Goal: Task Accomplishment & Management: Use online tool/utility

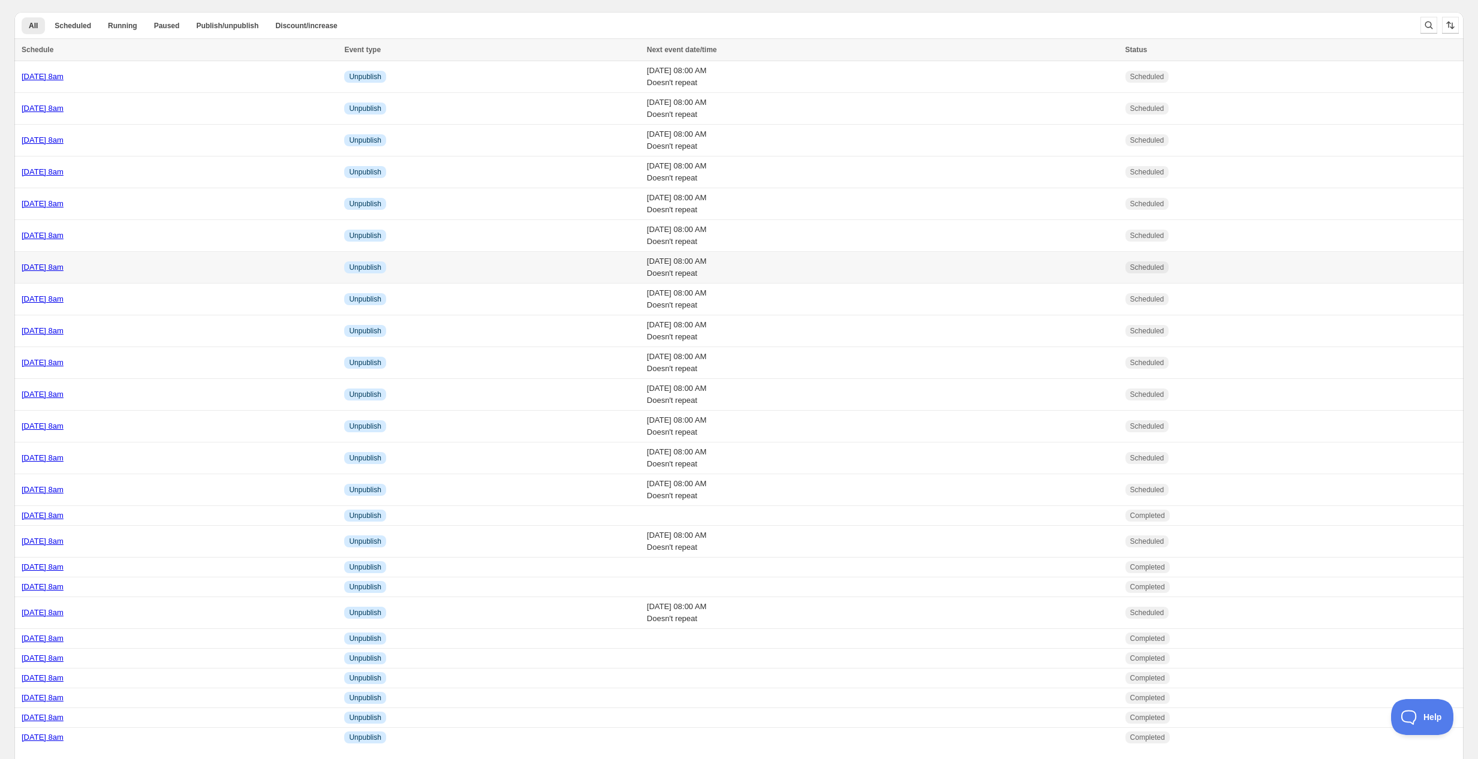
scroll to position [59, 0]
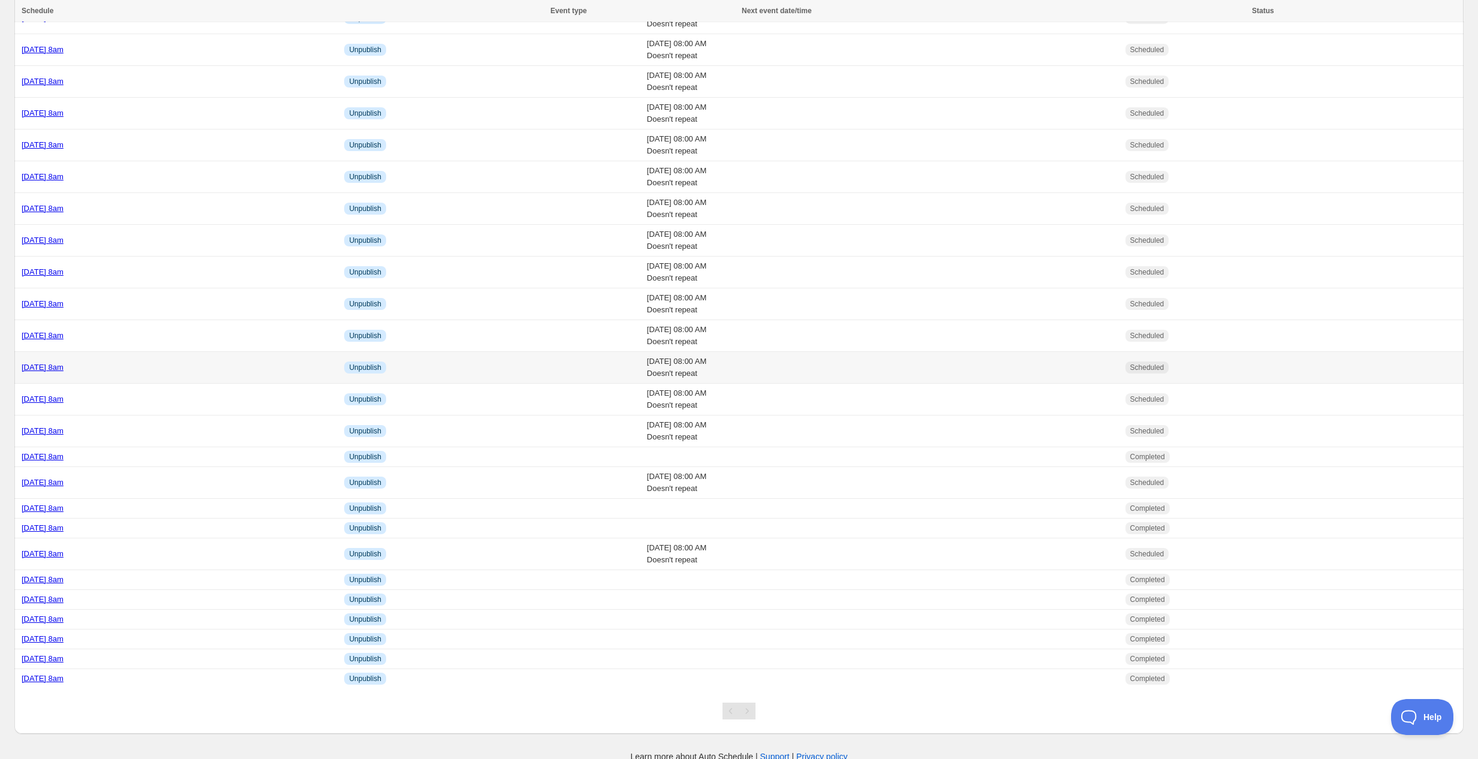
click at [160, 367] on div "[DATE] 8am" at bounding box center [179, 368] width 315 height 12
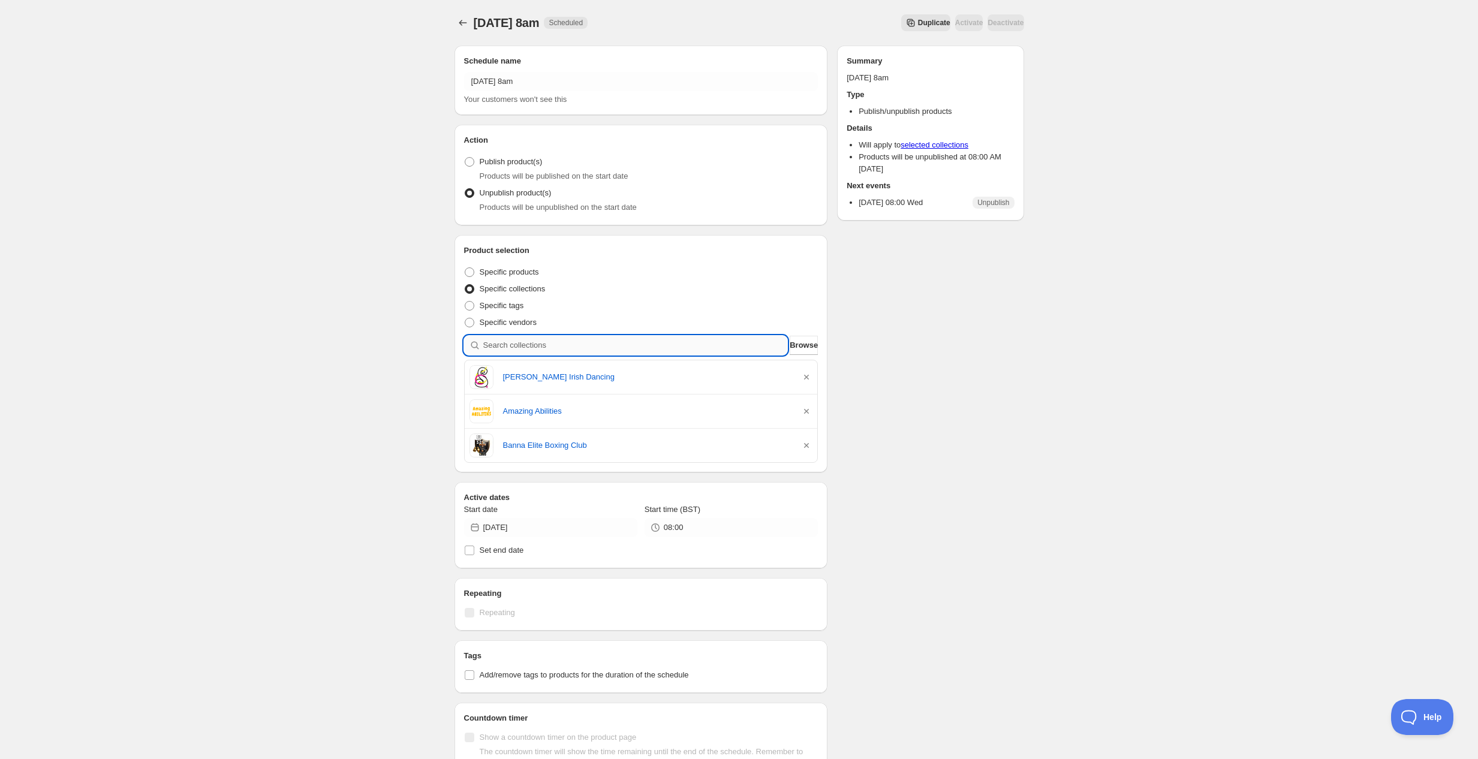
click at [540, 348] on input "search" at bounding box center [635, 345] width 305 height 19
type input "k"
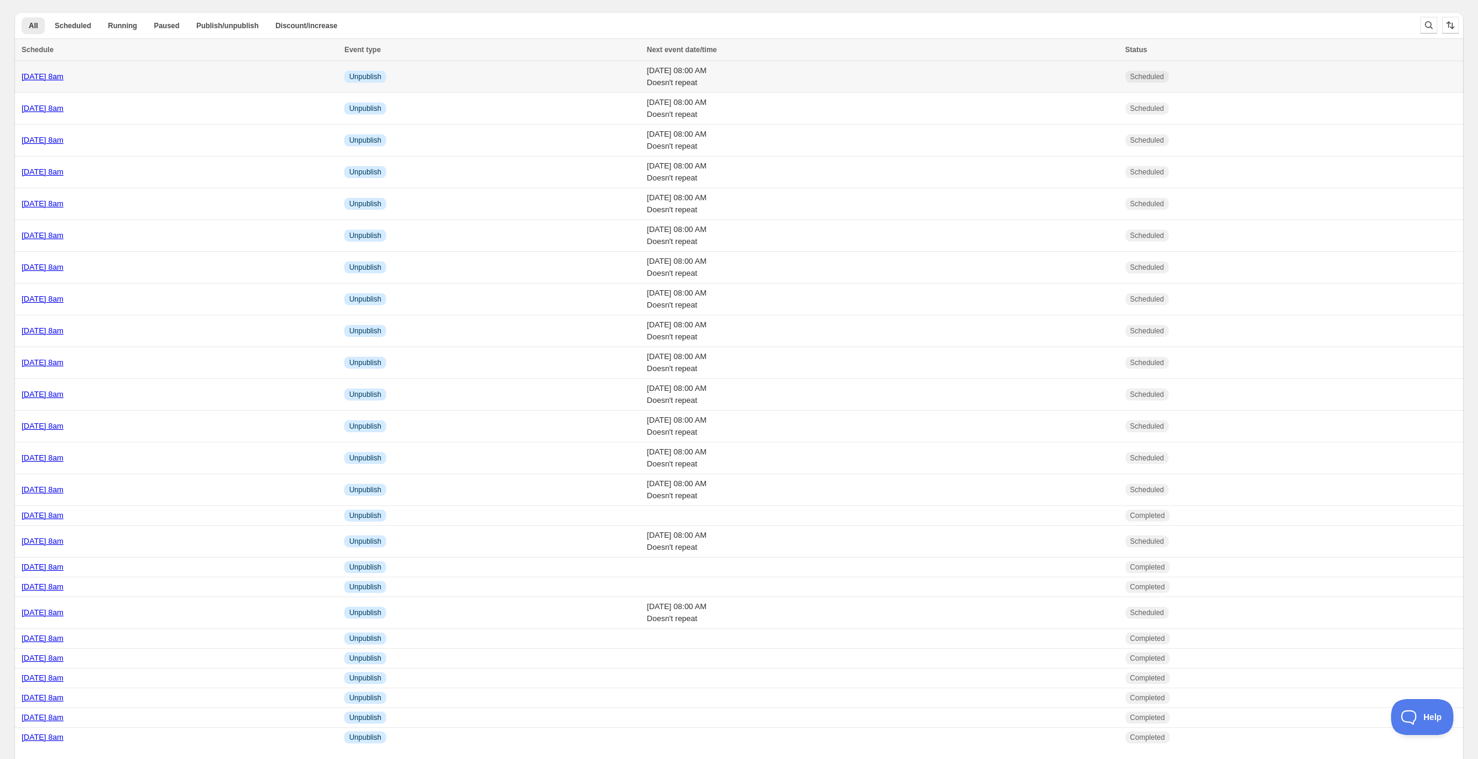
click at [171, 77] on div "Tuesday 30th September @ 8am" at bounding box center [179, 77] width 315 height 12
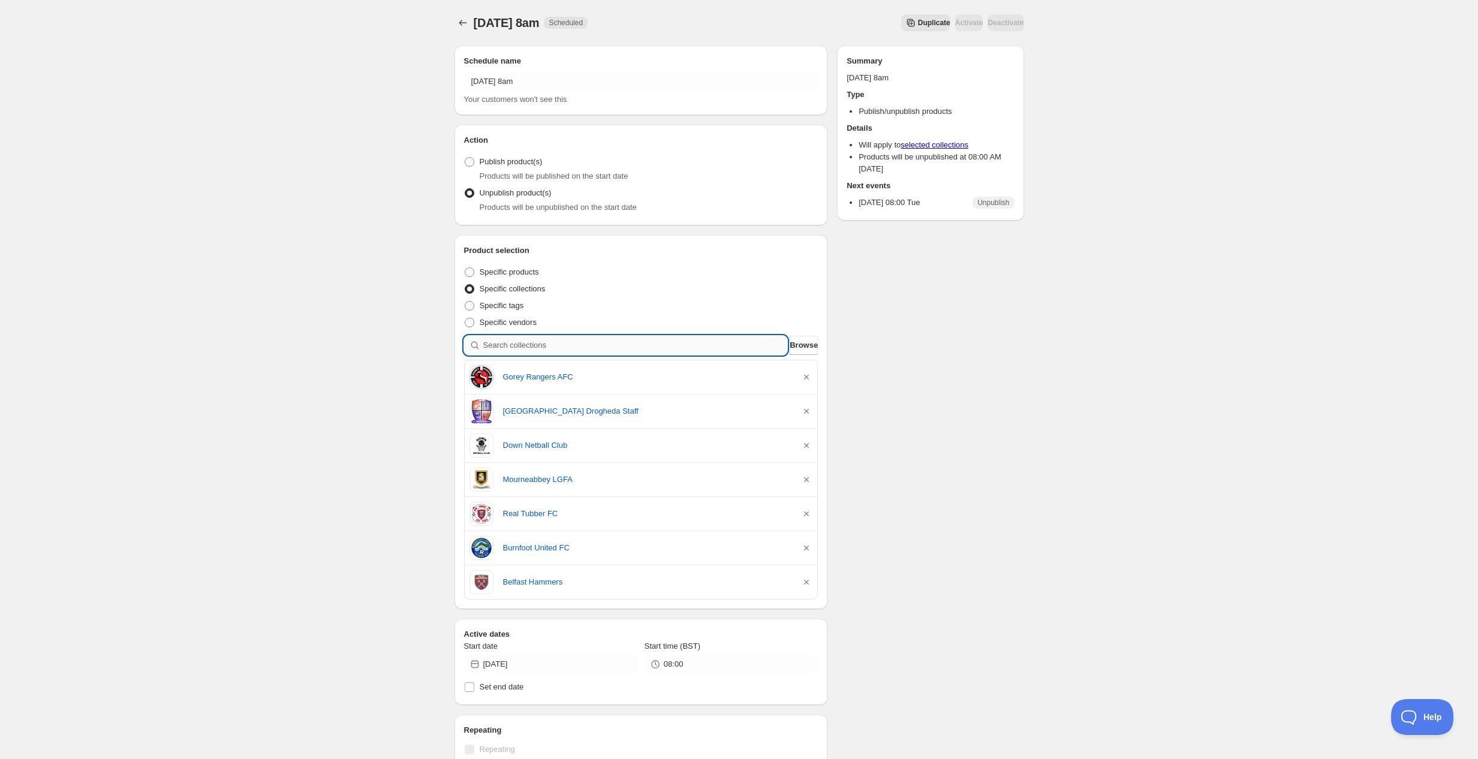
click at [536, 347] on input "search" at bounding box center [635, 345] width 305 height 19
type input "b"
click at [460, 14] on button "Schedules" at bounding box center [463, 22] width 17 height 17
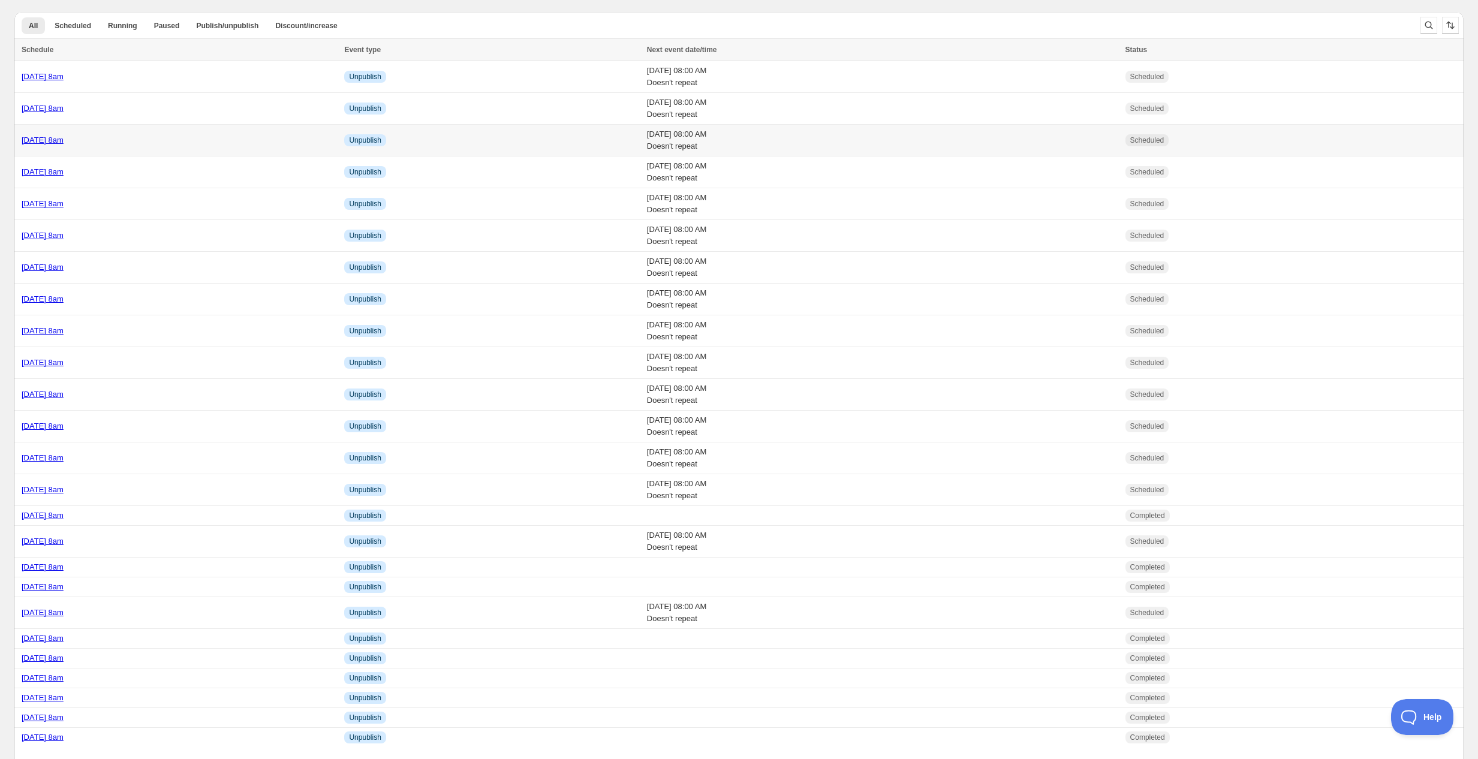
click at [163, 138] on div "[DATE] 8am" at bounding box center [179, 140] width 315 height 12
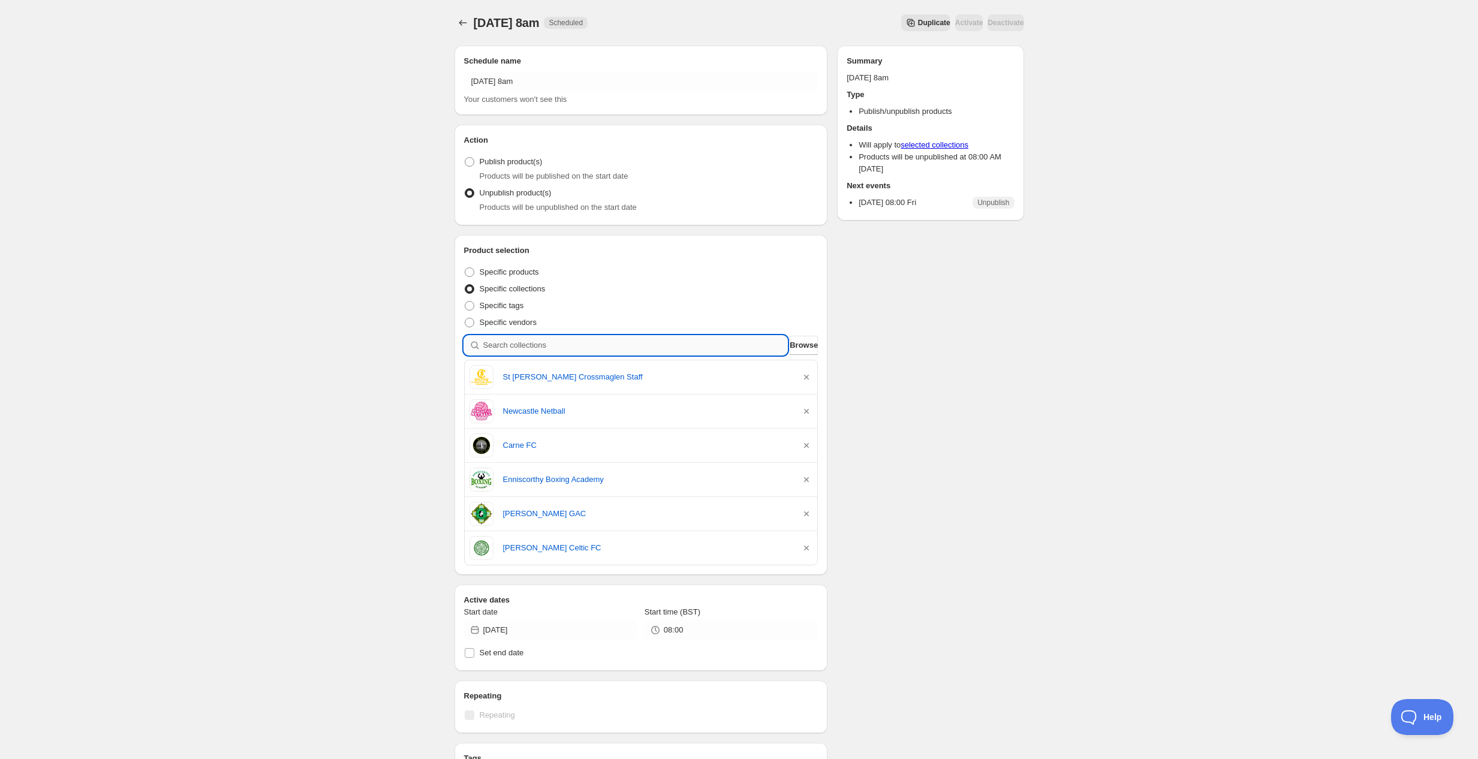
click at [546, 348] on input "search" at bounding box center [635, 345] width 305 height 19
type input "n"
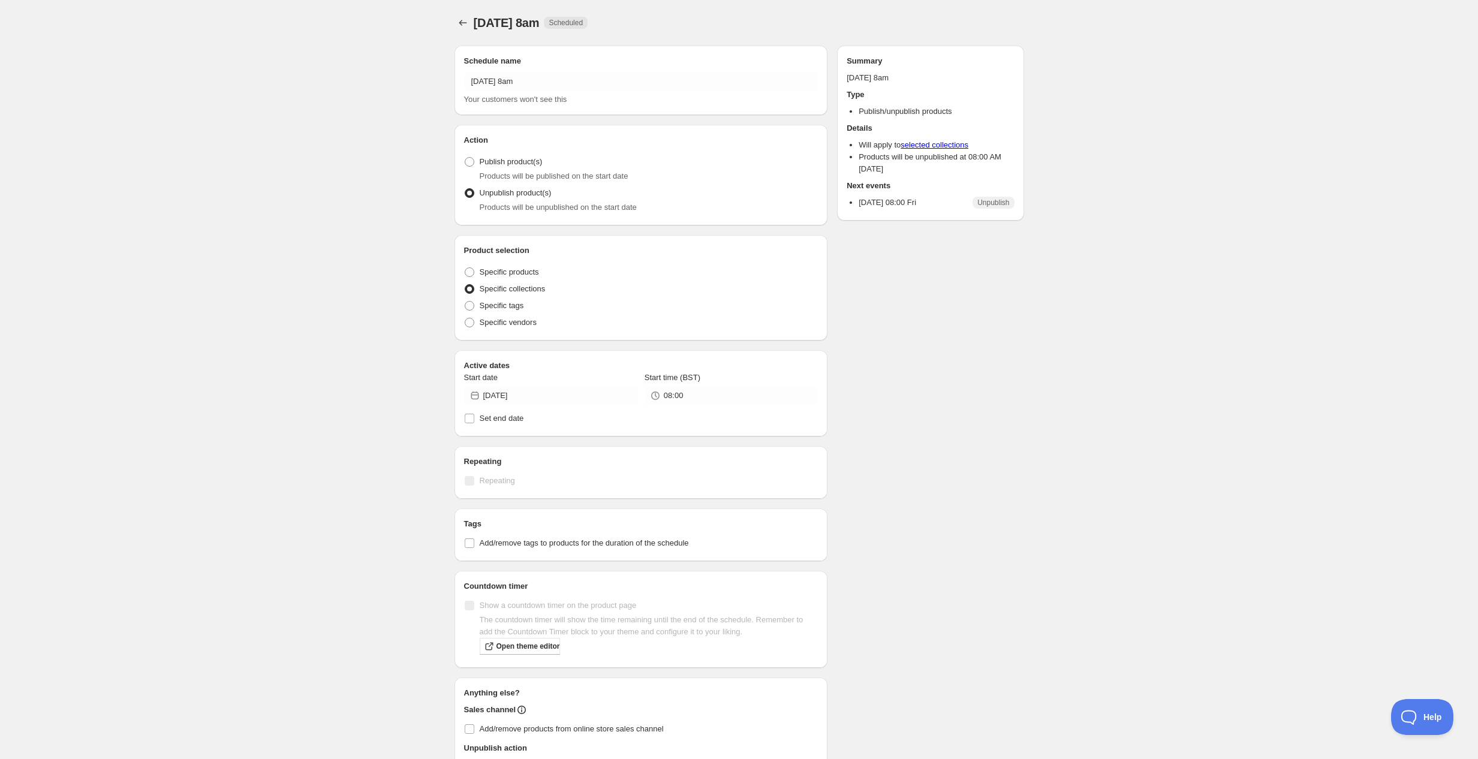
radio input "true"
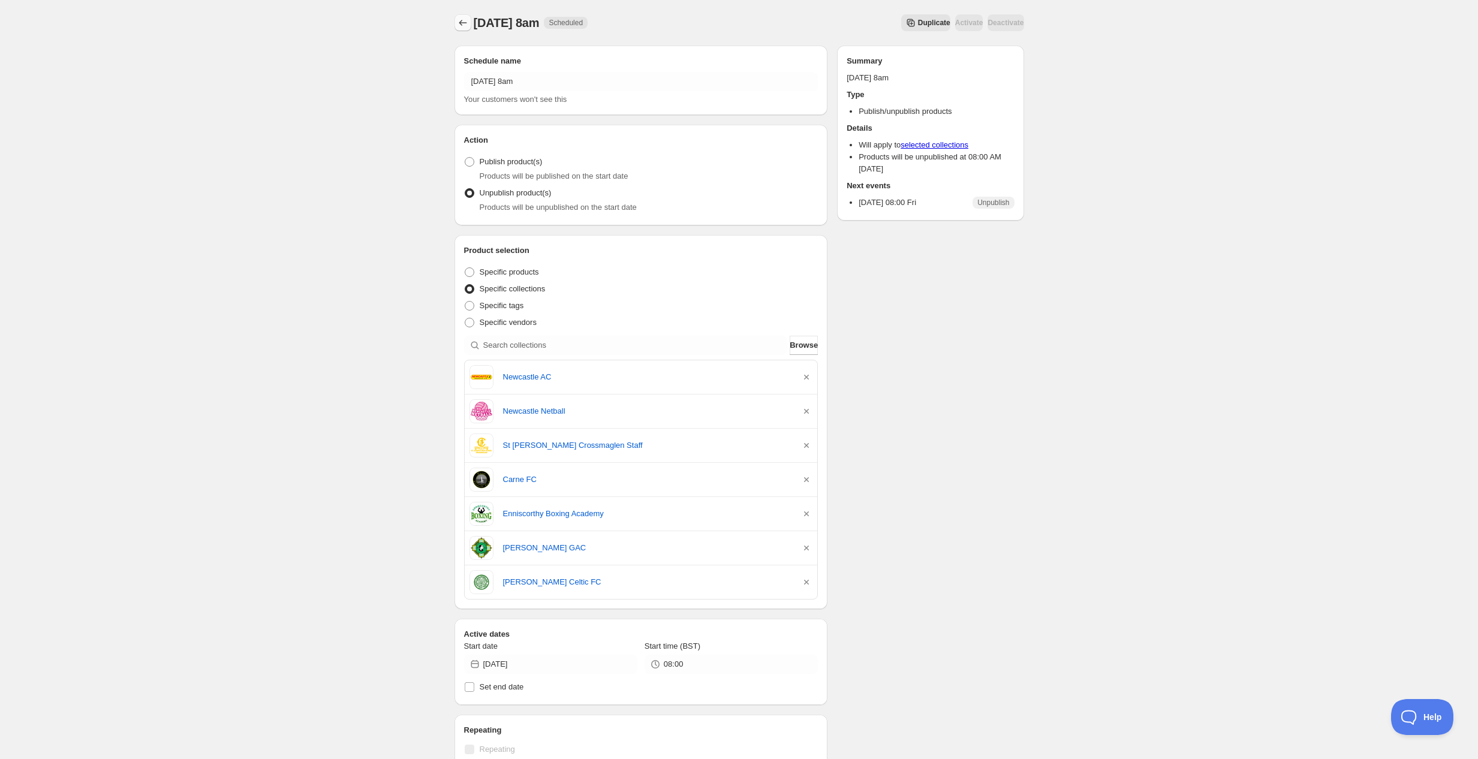
click at [457, 23] on icon "Schedules" at bounding box center [463, 23] width 12 height 12
